Goal: Information Seeking & Learning: Check status

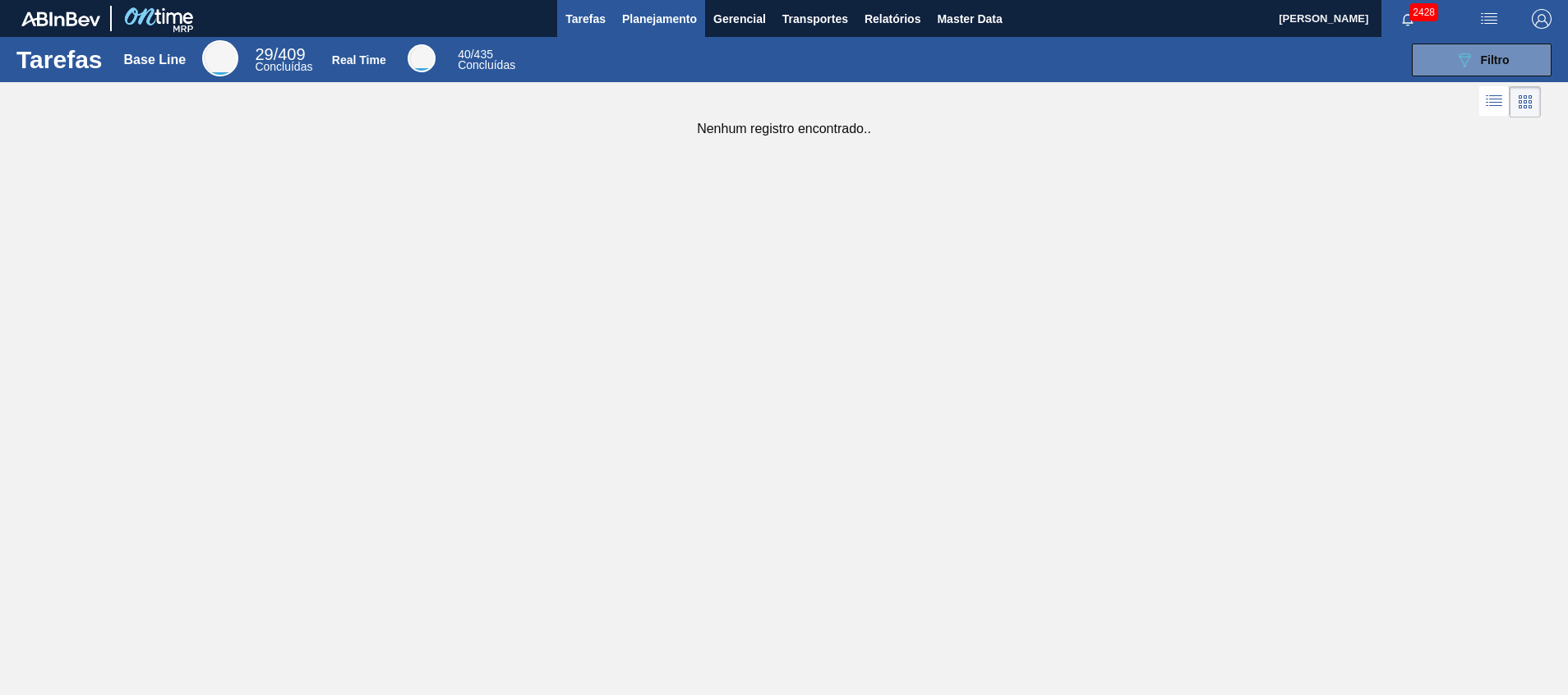
click at [653, 21] on span "Planejamento" at bounding box center [659, 18] width 75 height 20
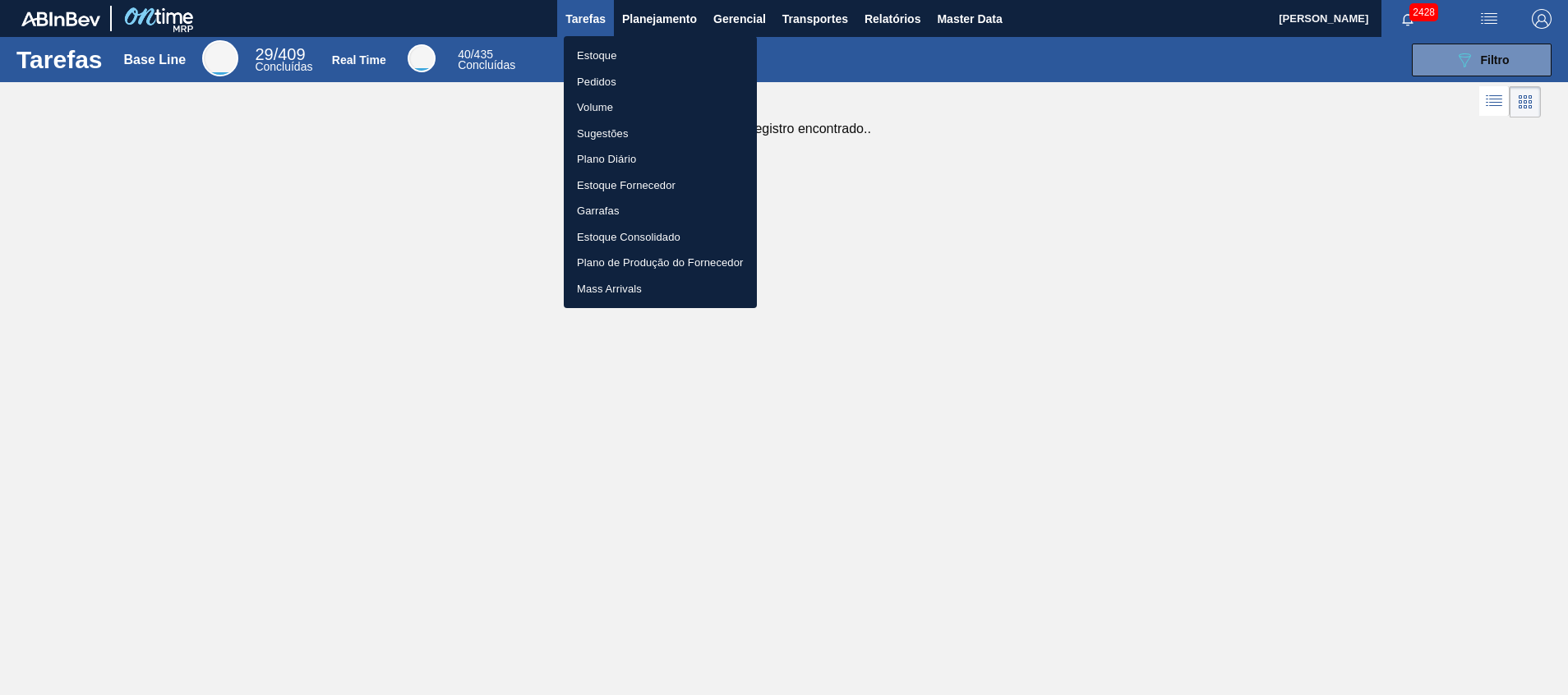
click at [649, 43] on li "Estoque" at bounding box center [661, 56] width 193 height 26
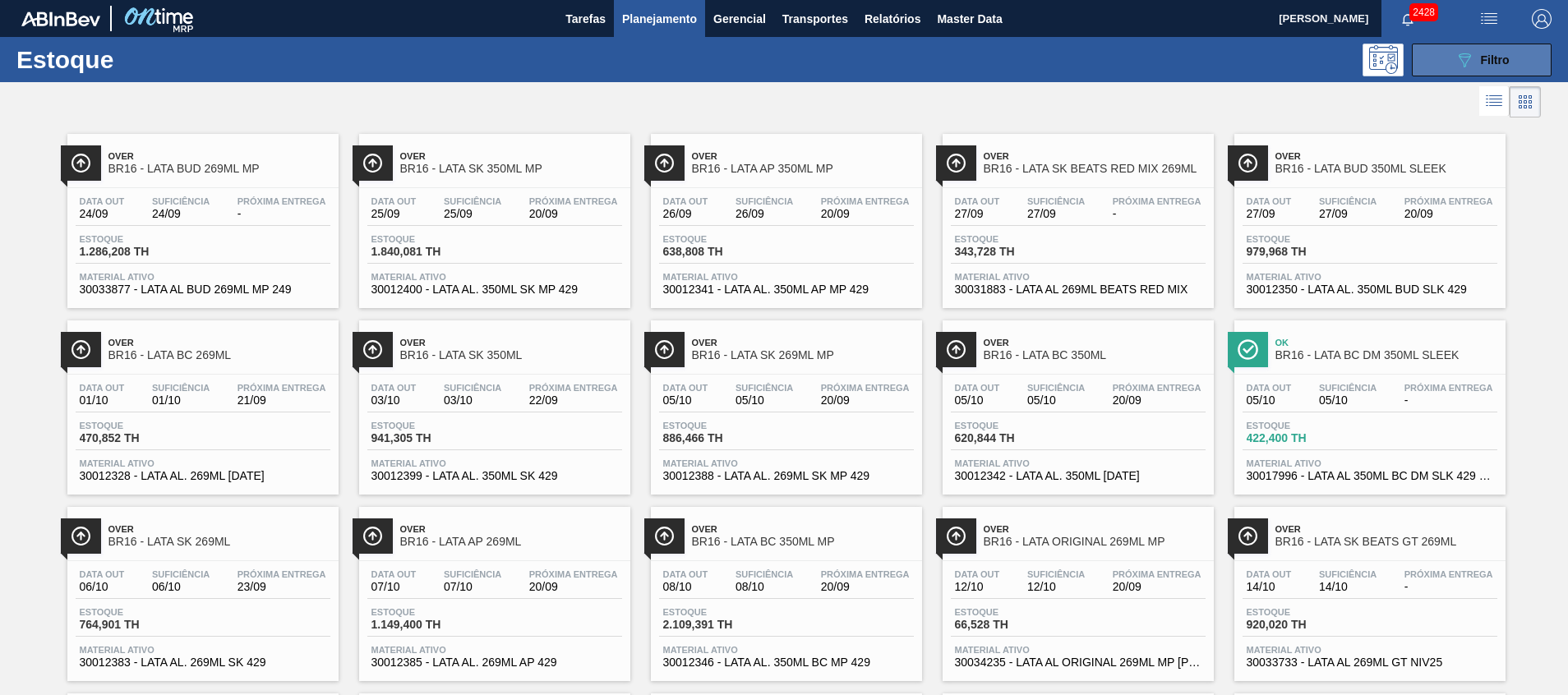
click at [1433, 58] on button "089F7B8B-B2A5-4AFE-B5C0-19BA573D28AC Filtro" at bounding box center [1482, 59] width 140 height 33
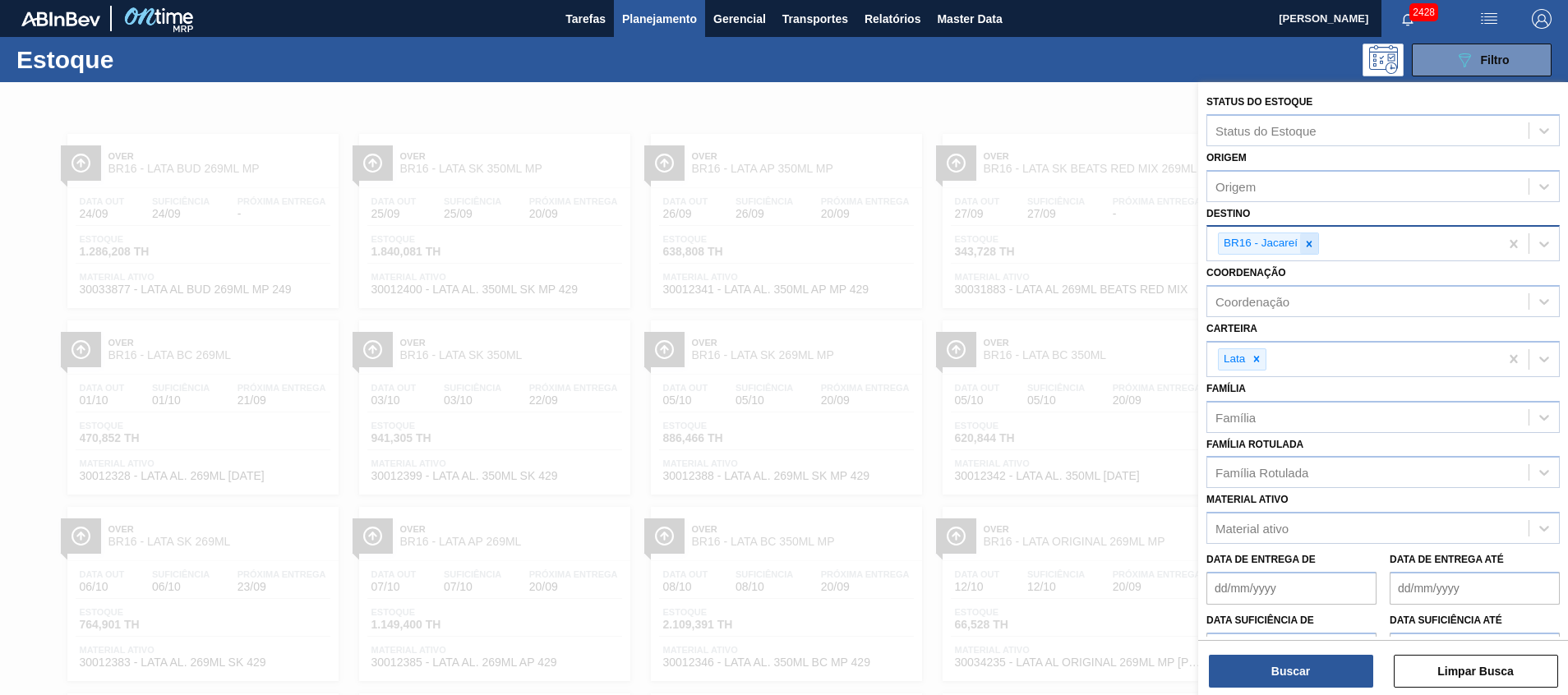
click at [1312, 251] on div at bounding box center [1308, 244] width 18 height 21
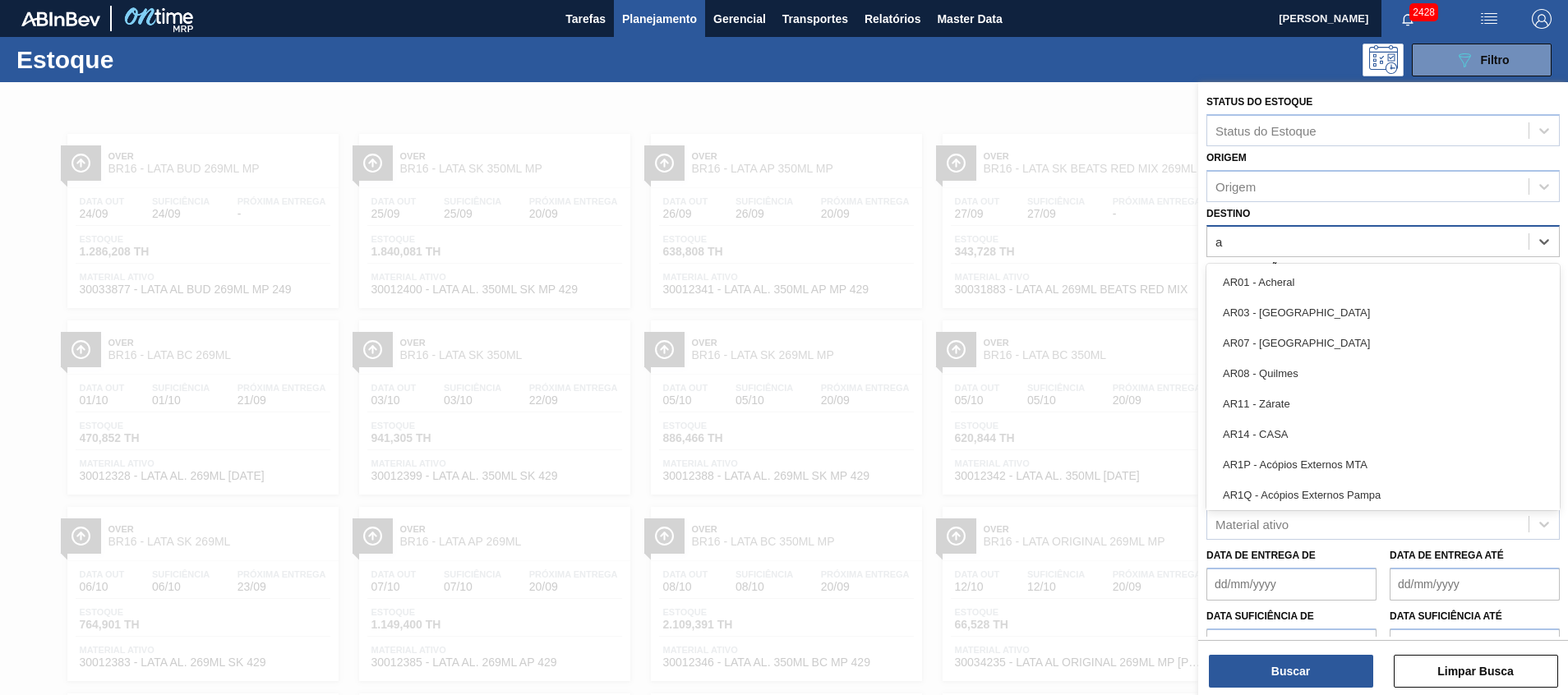
type input "ag"
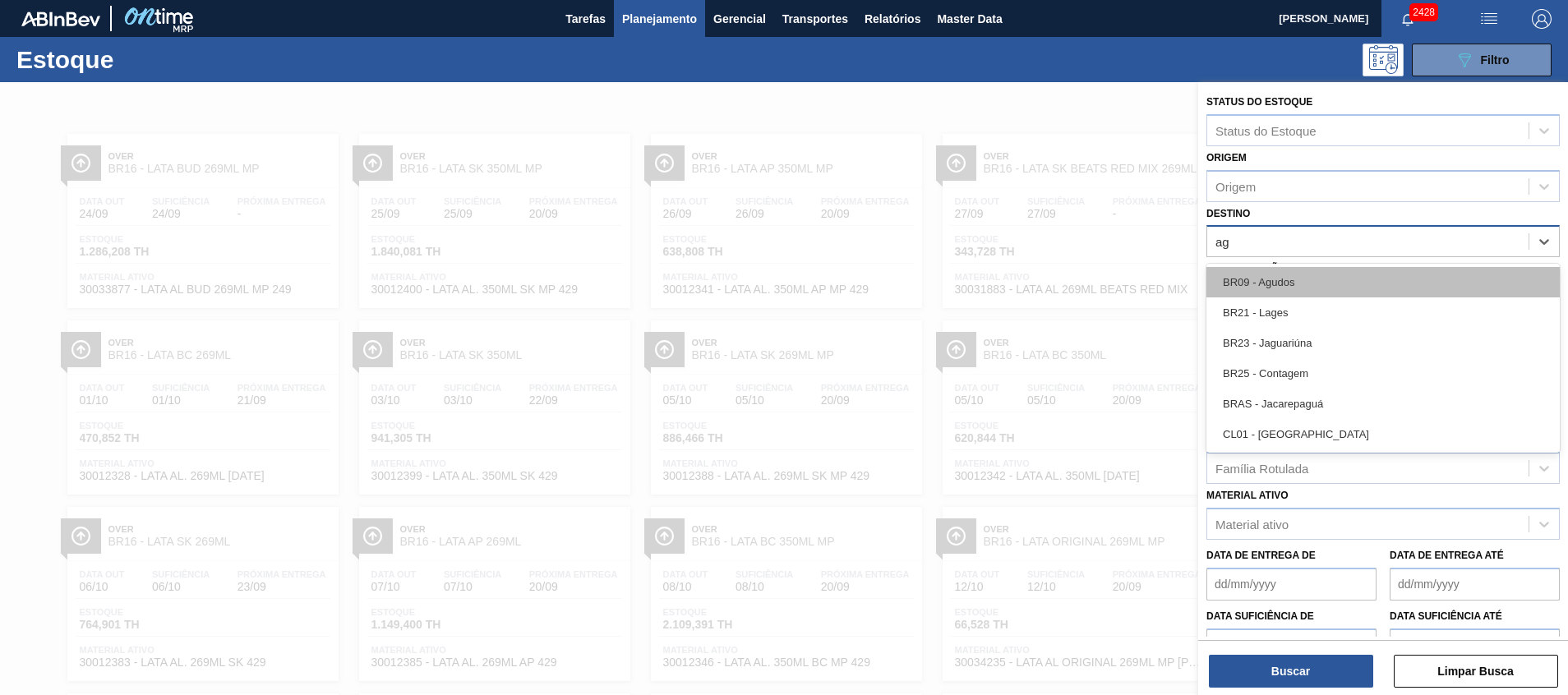
click at [1280, 270] on div "BR09 - Agudos" at bounding box center [1383, 282] width 354 height 30
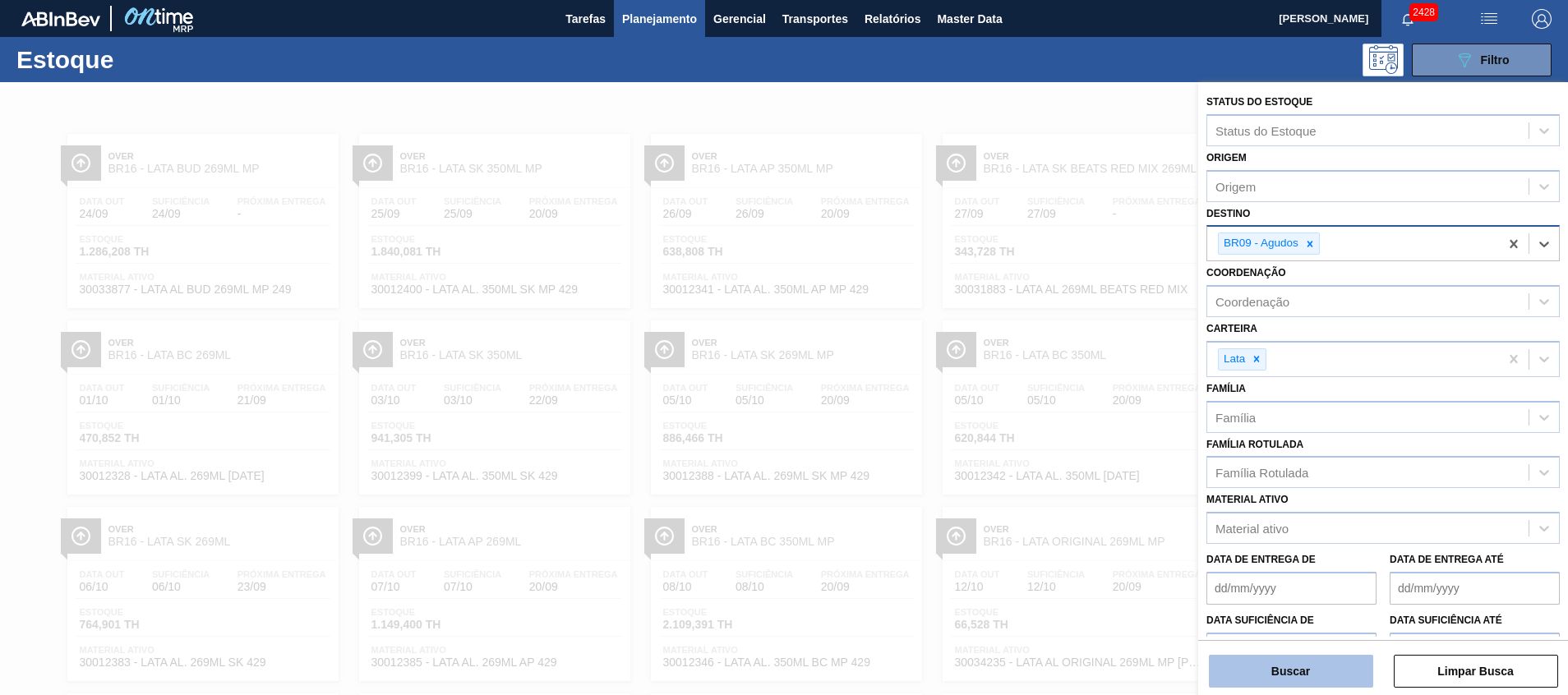
click at [1283, 669] on button "Buscar" at bounding box center [1290, 671] width 165 height 33
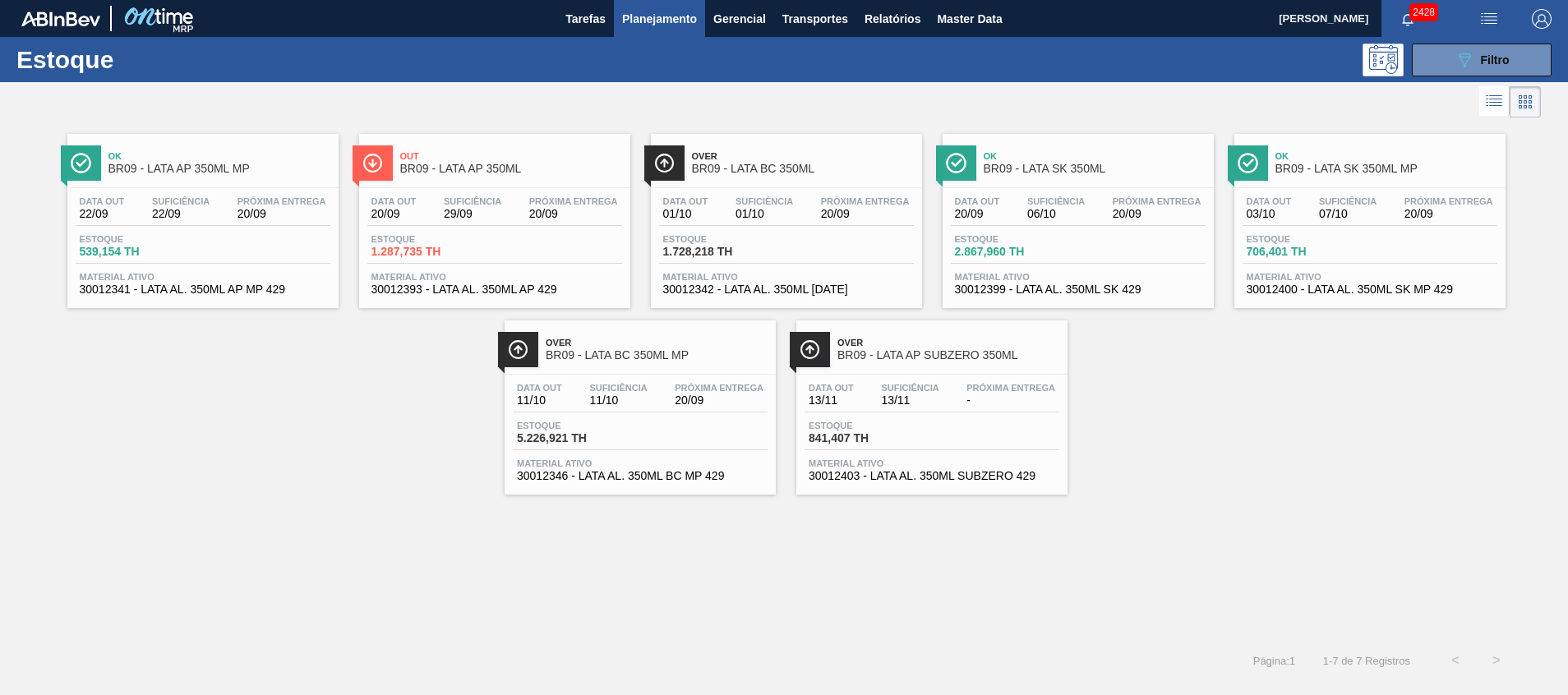
click at [491, 239] on div "Estoque 1.287,735 TH" at bounding box center [494, 249] width 254 height 29
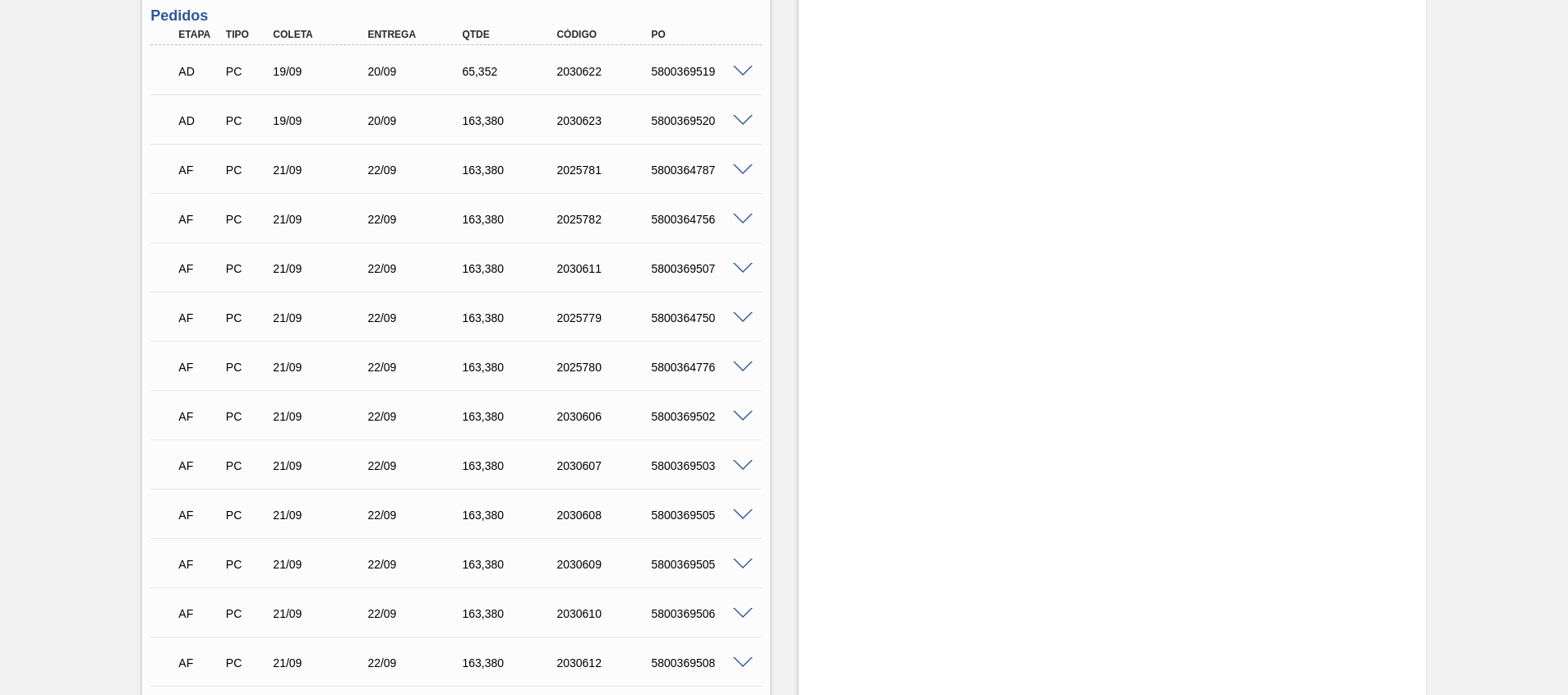
scroll to position [1356, 0]
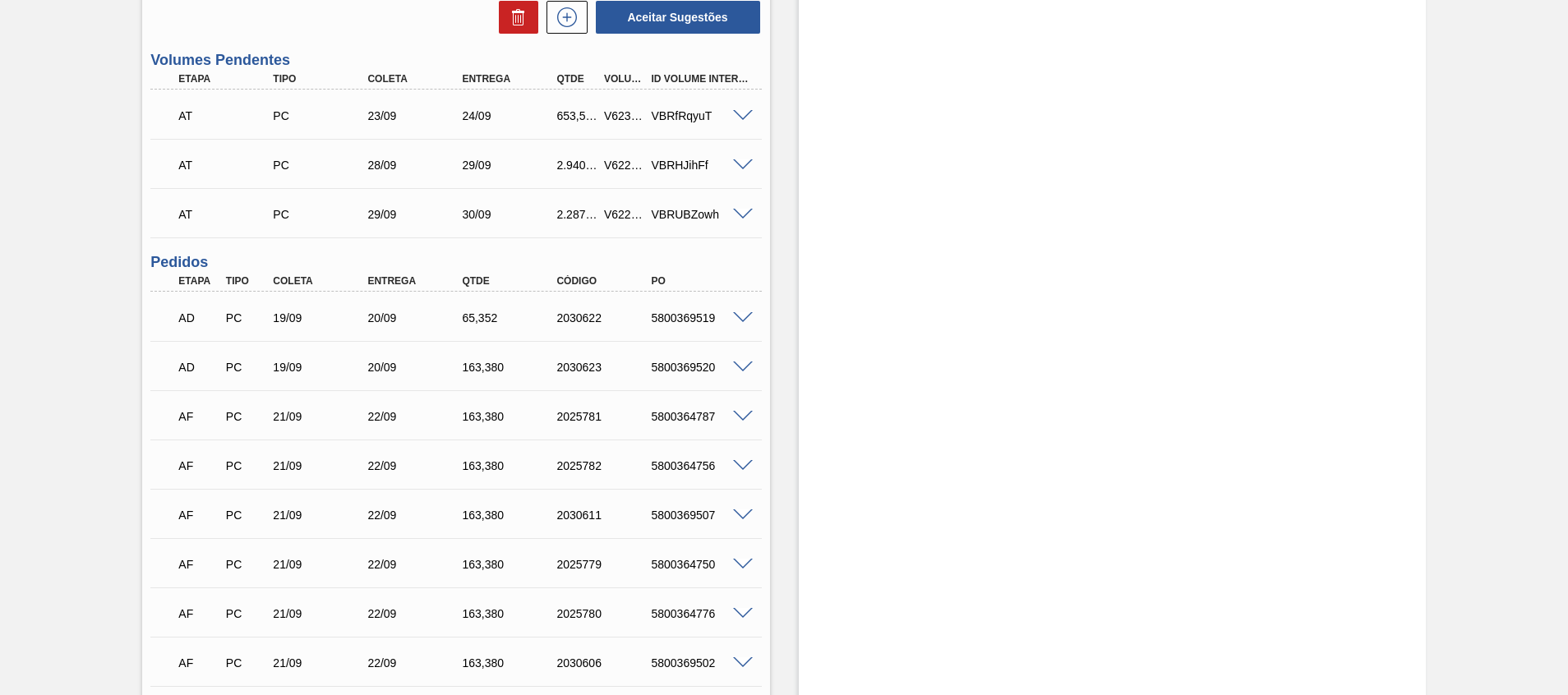
click at [738, 116] on span at bounding box center [743, 116] width 20 height 12
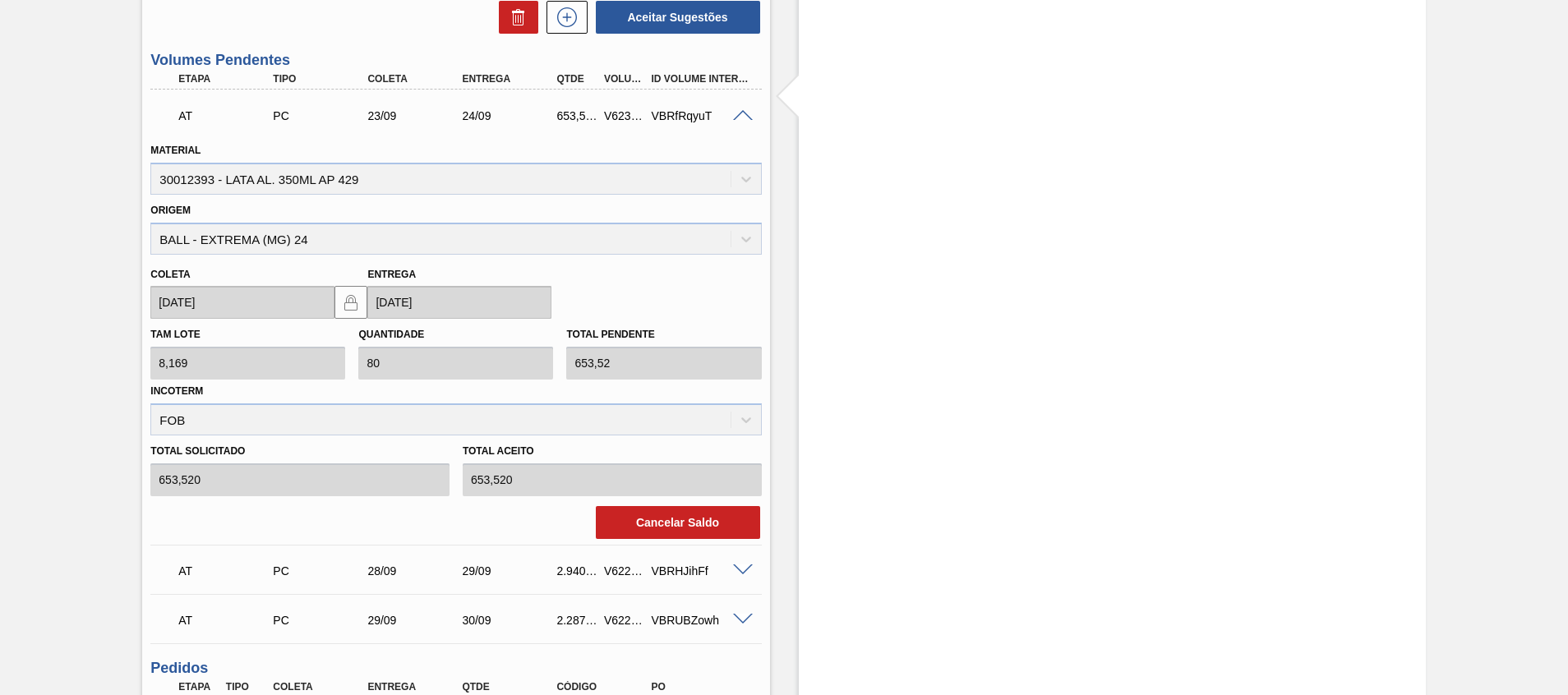
click at [738, 116] on span at bounding box center [743, 116] width 20 height 12
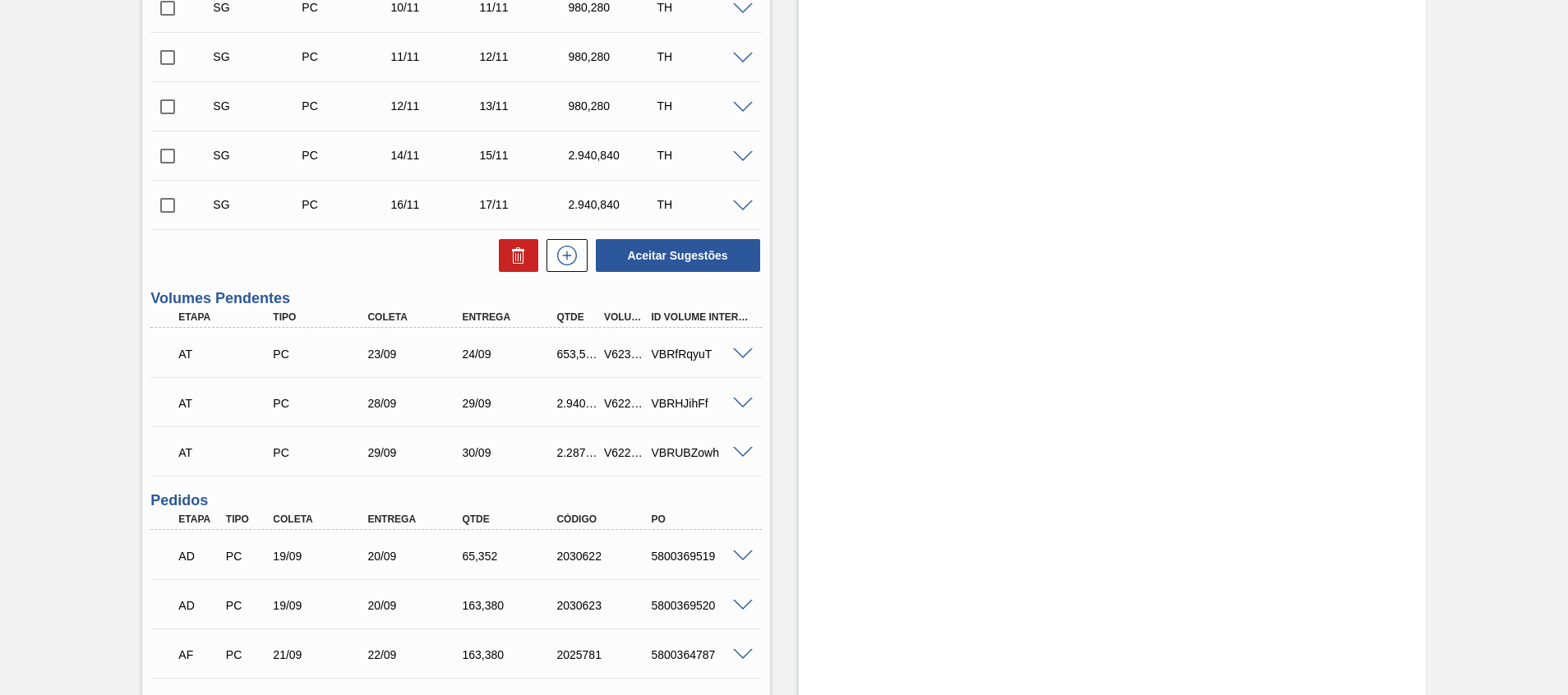
scroll to position [1109, 0]
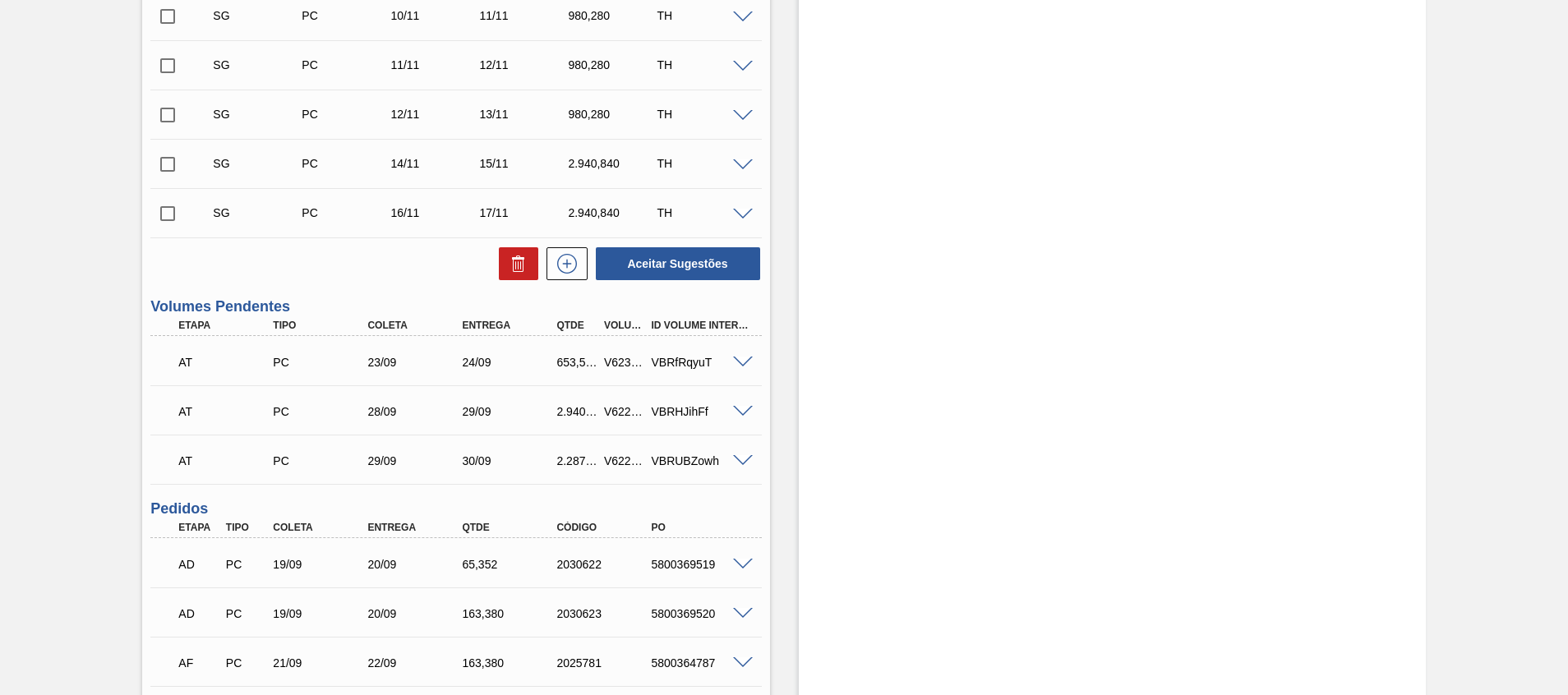
click at [738, 362] on span at bounding box center [743, 362] width 20 height 12
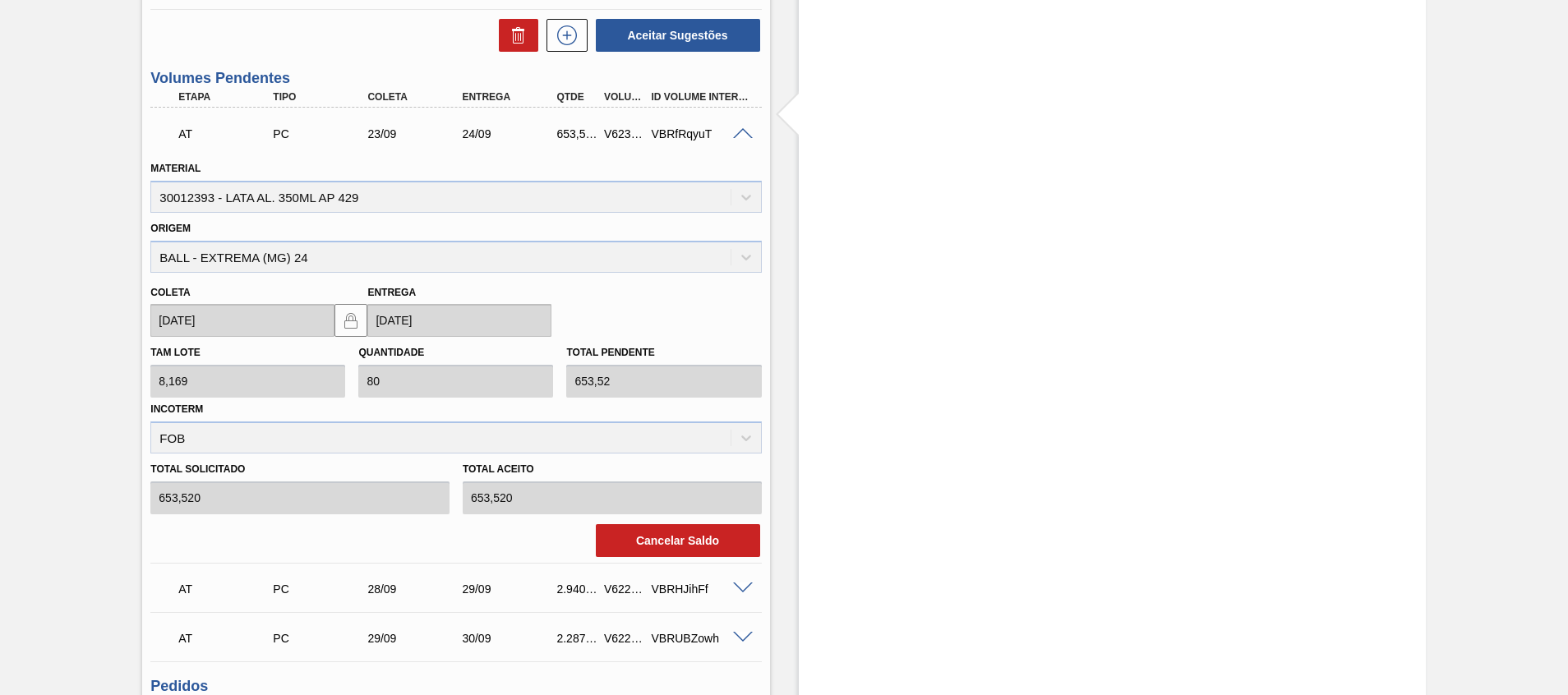
scroll to position [1356, 0]
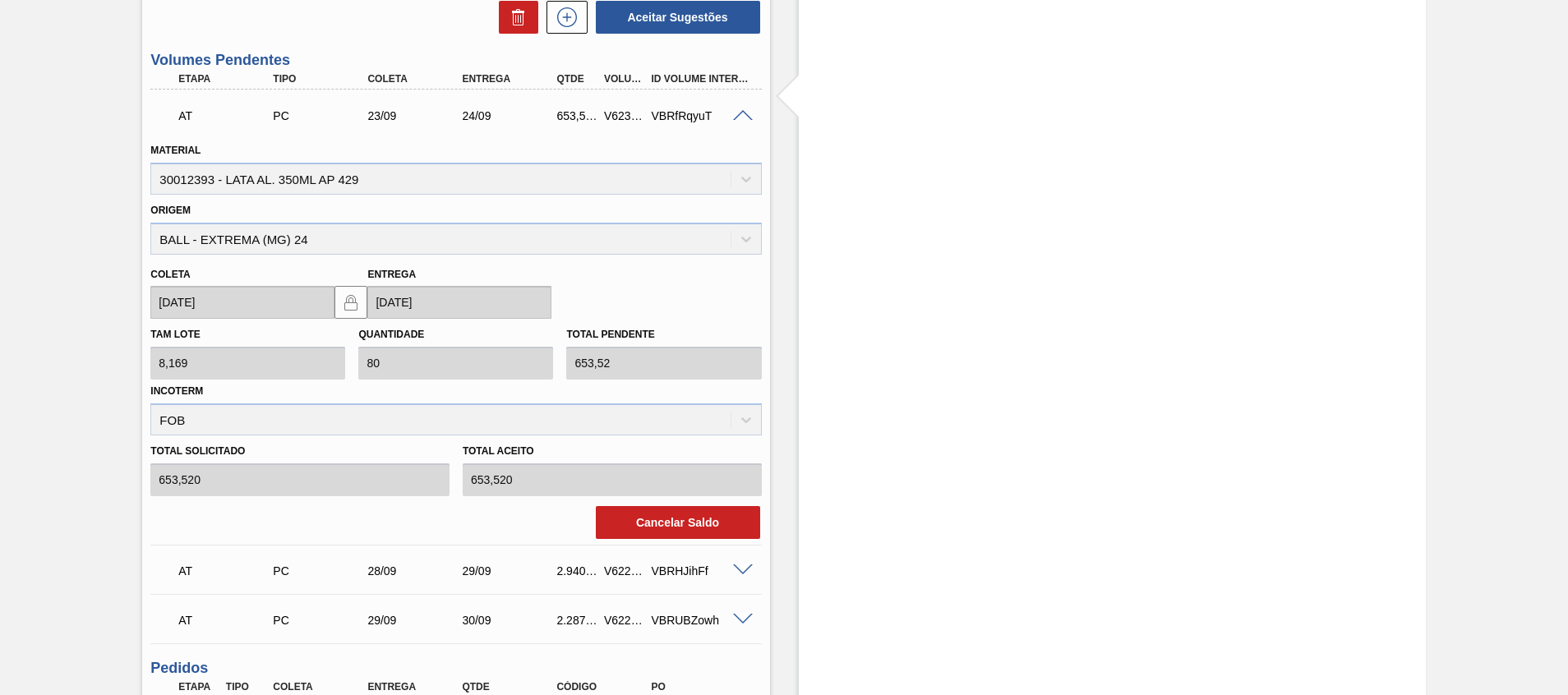
click at [613, 118] on div "V623100" at bounding box center [624, 116] width 49 height 13
copy div "V623100"
click at [743, 120] on span at bounding box center [743, 116] width 20 height 12
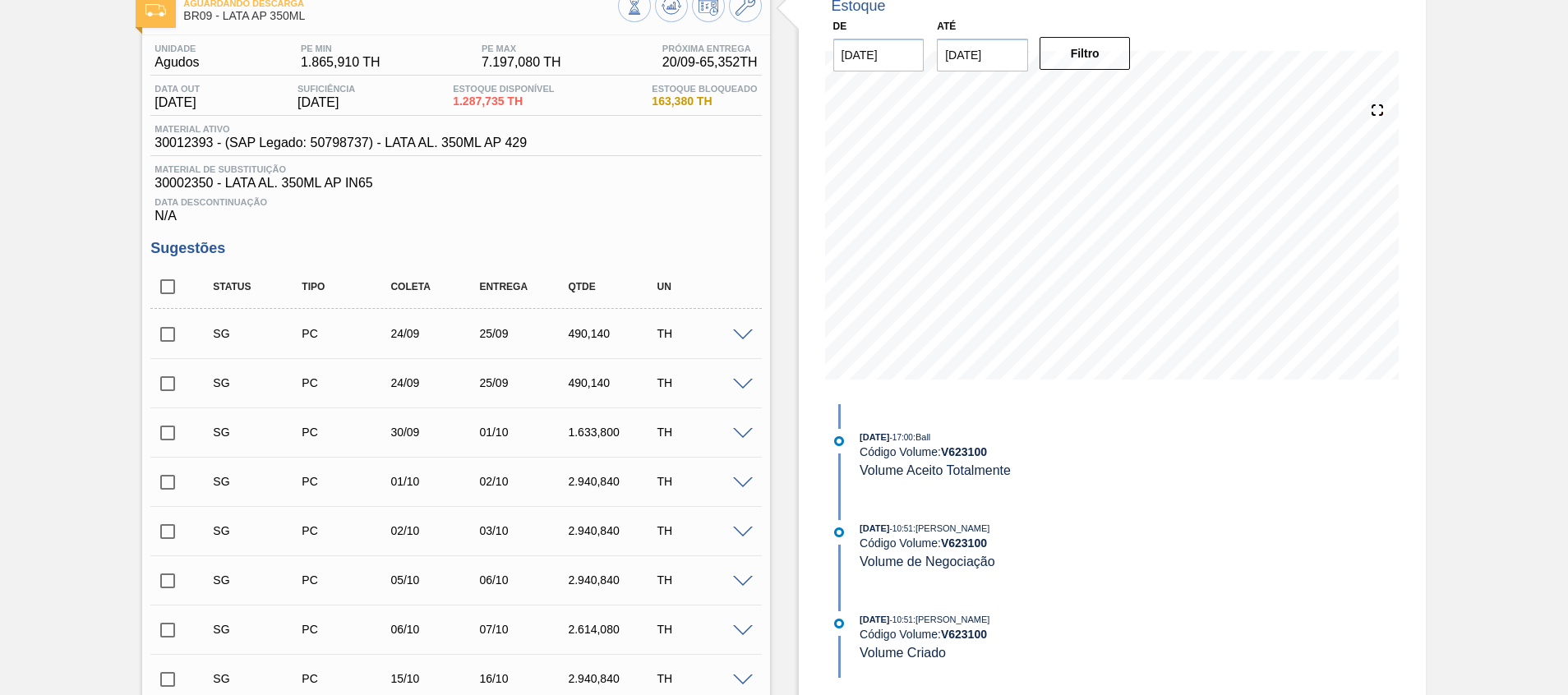
scroll to position [0, 0]
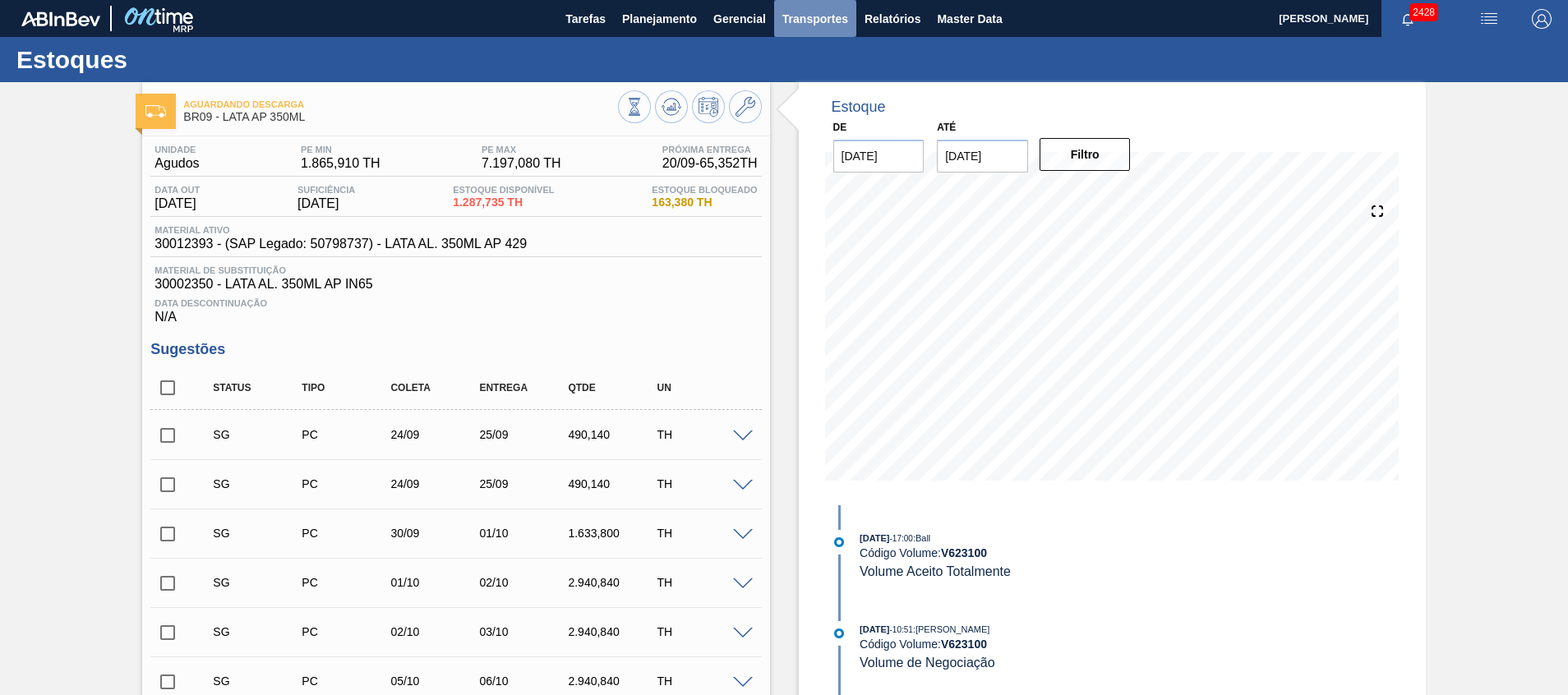
click at [829, 29] on button "Transportes" at bounding box center [814, 18] width 82 height 37
